Goal: Find specific page/section: Find specific page/section

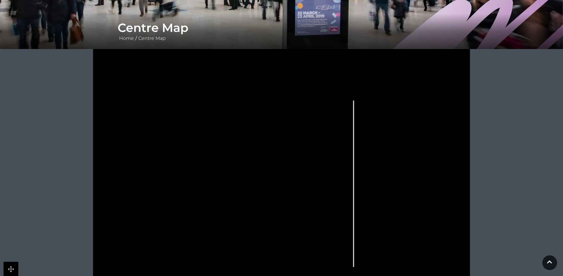
scroll to position [129, 0]
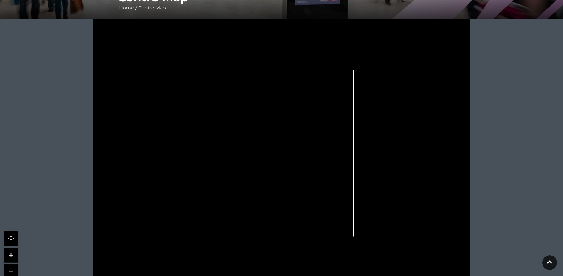
drag, startPoint x: 251, startPoint y: 198, endPoint x: 259, endPoint y: 203, distance: 9.4
click at [259, 203] on g at bounding box center [288, 153] width 327 height 210
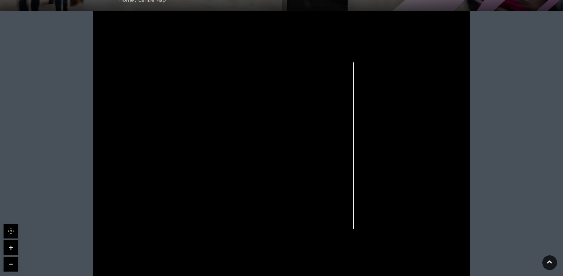
click at [9, 232] on link at bounding box center [11, 231] width 15 height 15
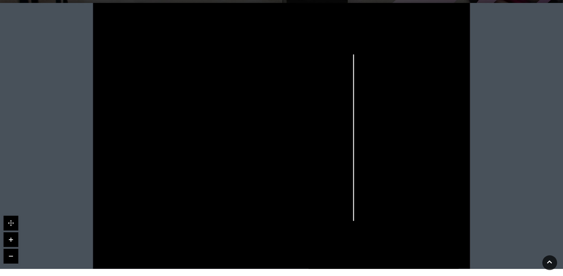
scroll to position [172, 0]
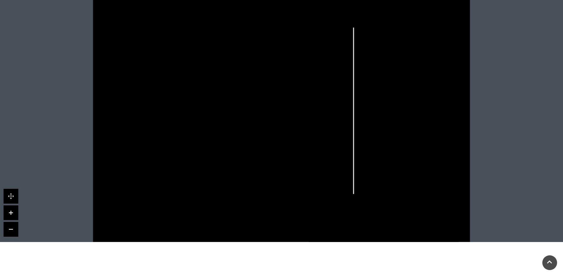
click at [14, 196] on link at bounding box center [11, 196] width 15 height 15
click at [11, 216] on link at bounding box center [11, 212] width 15 height 15
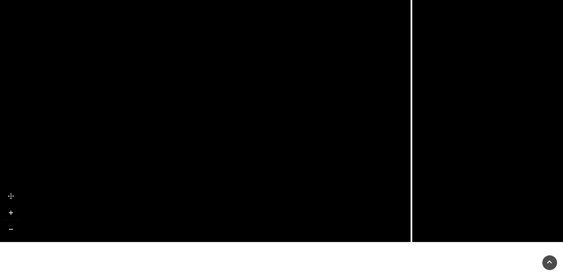
click at [11, 213] on link at bounding box center [11, 212] width 15 height 15
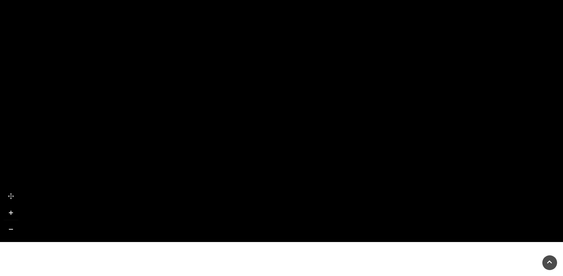
drag, startPoint x: 90, startPoint y: 144, endPoint x: 223, endPoint y: 187, distance: 140.0
click at [223, 187] on icon at bounding box center [213, 191] width 36 height 16
drag, startPoint x: 143, startPoint y: 141, endPoint x: 249, endPoint y: 205, distance: 124.2
drag, startPoint x: 263, startPoint y: 130, endPoint x: 266, endPoint y: 156, distance: 25.9
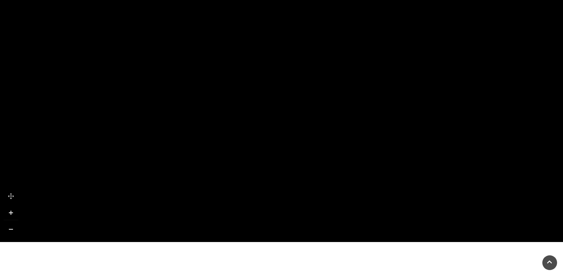
drag, startPoint x: 261, startPoint y: 109, endPoint x: 280, endPoint y: 189, distance: 82.2
click at [280, 167] on rect at bounding box center [281, 143] width 14 height 48
drag, startPoint x: 300, startPoint y: 113, endPoint x: 294, endPoint y: 103, distance: 12.1
click at [260, 161] on tspan "Vision Express" at bounding box center [260, 161] width 0 height 0
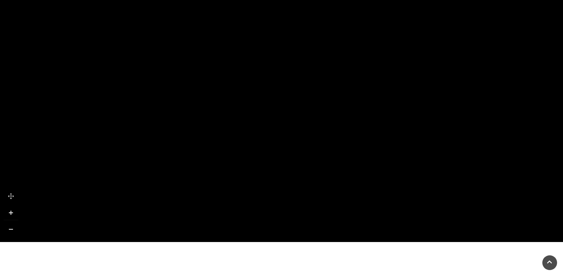
drag, startPoint x: 255, startPoint y: 161, endPoint x: 261, endPoint y: 94, distance: 67.3
click at [261, 94] on icon at bounding box center [264, 112] width 13 height 47
drag, startPoint x: 248, startPoint y: 159, endPoint x: 250, endPoint y: 97, distance: 62.6
click at [250, 97] on polygon at bounding box center [318, 267] width 521 height 604
drag, startPoint x: 243, startPoint y: 178, endPoint x: 242, endPoint y: 103, distance: 75.0
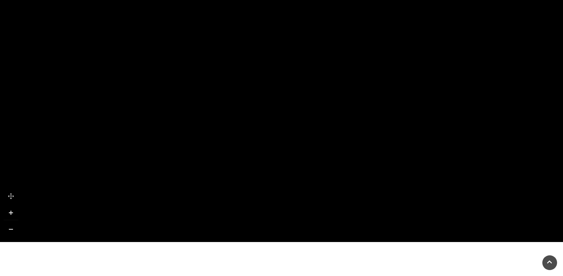
click at [247, 139] on tspan "BEDFORD SQUARE" at bounding box center [247, 139] width 0 height 0
drag, startPoint x: 247, startPoint y: 149, endPoint x: 245, endPoint y: 120, distance: 29.6
click at [245, 120] on polygon at bounding box center [314, 148] width 521 height 604
drag, startPoint x: 272, startPoint y: 169, endPoint x: 239, endPoint y: 82, distance: 92.6
click at [239, 82] on polygon at bounding box center [287, 75] width 521 height 604
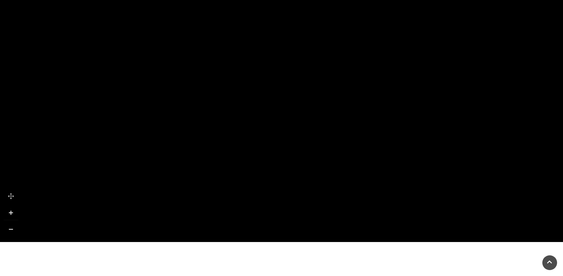
drag, startPoint x: 254, startPoint y: 142, endPoint x: 249, endPoint y: 58, distance: 83.4
drag, startPoint x: 223, startPoint y: 158, endPoint x: 142, endPoint y: 160, distance: 80.9
click at [142, 160] on rect at bounding box center [143, 148] width 37 height 72
drag, startPoint x: 281, startPoint y: 134, endPoint x: 154, endPoint y: 201, distance: 143.7
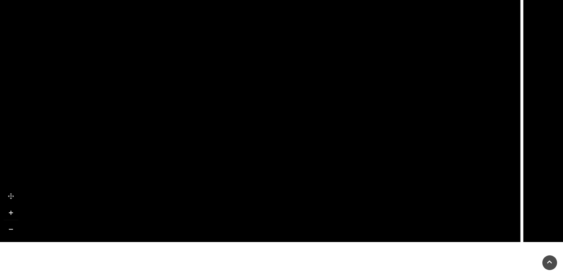
drag, startPoint x: 313, startPoint y: 102, endPoint x: 287, endPoint y: 196, distance: 97.4
click at [287, 196] on polygon at bounding box center [277, 183] width 52 height 33
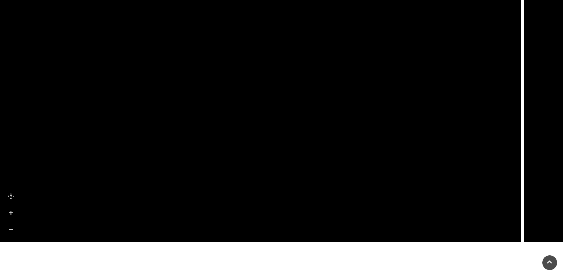
drag, startPoint x: 330, startPoint y: 95, endPoint x: 331, endPoint y: 195, distance: 99.8
click at [331, 195] on icon at bounding box center [383, 194] width 211 height 470
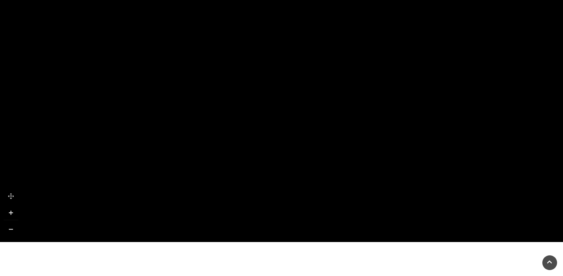
drag, startPoint x: 288, startPoint y: 82, endPoint x: 413, endPoint y: 143, distance: 138.3
click at [413, 143] on icon at bounding box center [412, 234] width 1531 height 861
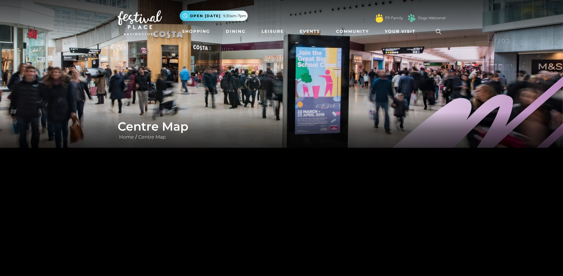
click at [440, 29] on icon at bounding box center [438, 31] width 9 height 9
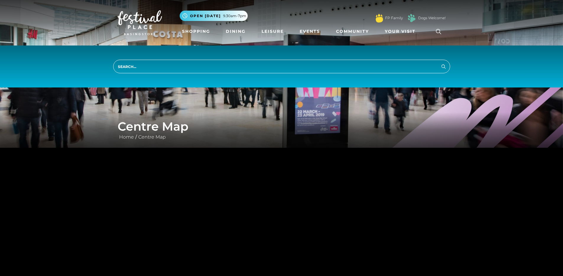
click at [279, 69] on div "Search" at bounding box center [281, 66] width 563 height 42
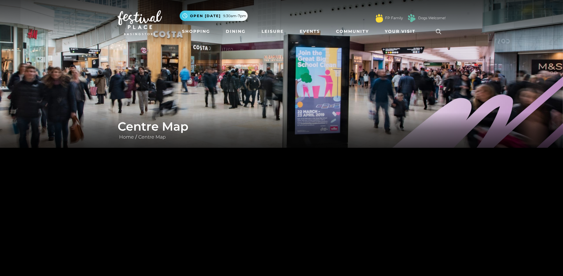
click at [441, 29] on icon at bounding box center [438, 31] width 9 height 9
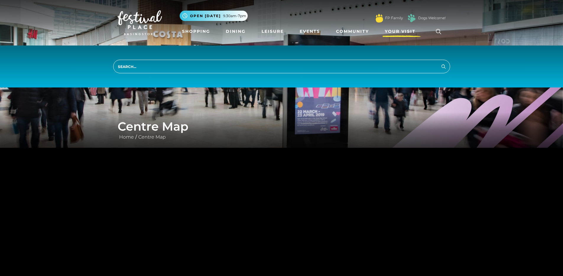
click at [399, 29] on span "Your Visit" at bounding box center [400, 31] width 31 height 6
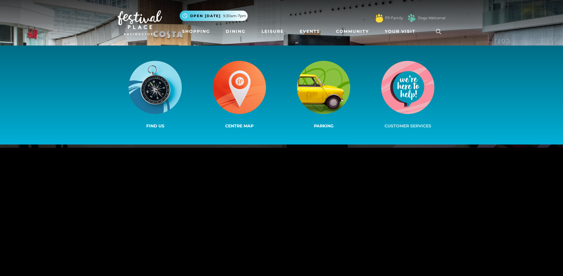
click at [409, 85] on img at bounding box center [407, 87] width 53 height 53
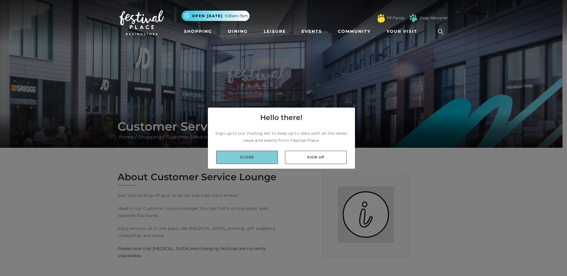
click at [258, 154] on link "Close" at bounding box center [247, 157] width 62 height 13
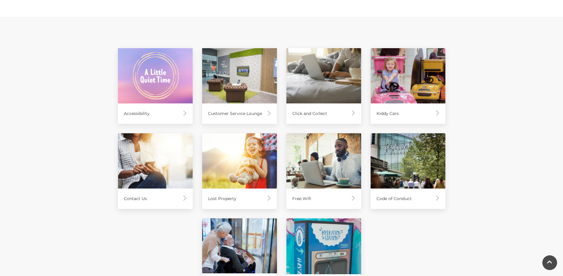
scroll to position [277, 0]
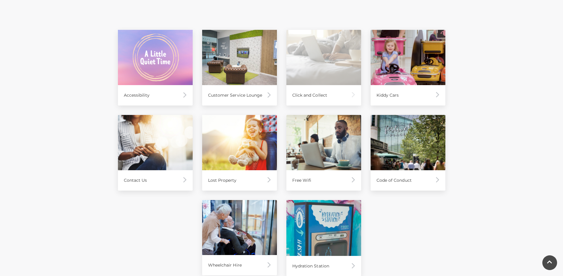
click at [316, 86] on div "Click and Collect" at bounding box center [323, 95] width 75 height 20
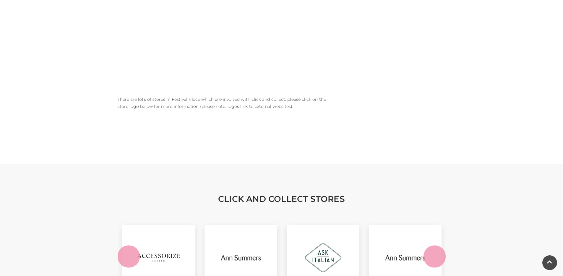
scroll to position [566, 0]
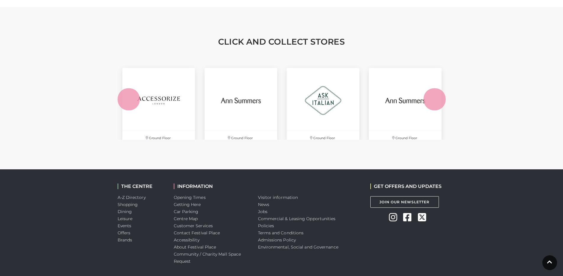
click at [435, 88] on button "Next" at bounding box center [434, 99] width 22 height 22
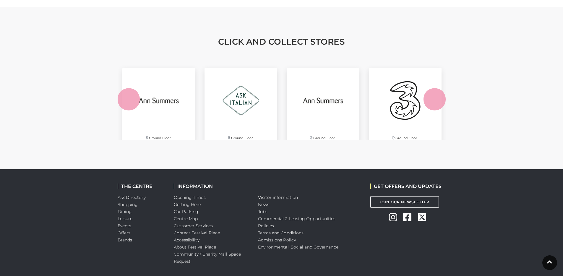
click at [435, 88] on button "Next" at bounding box center [434, 99] width 22 height 22
